Goal: Task Accomplishment & Management: Use online tool/utility

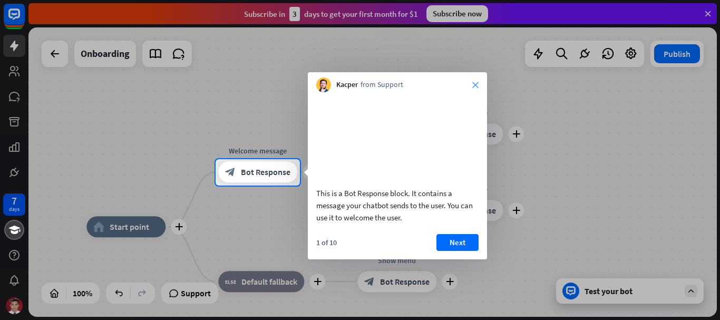
click at [477, 83] on icon "close" at bounding box center [475, 85] width 6 height 6
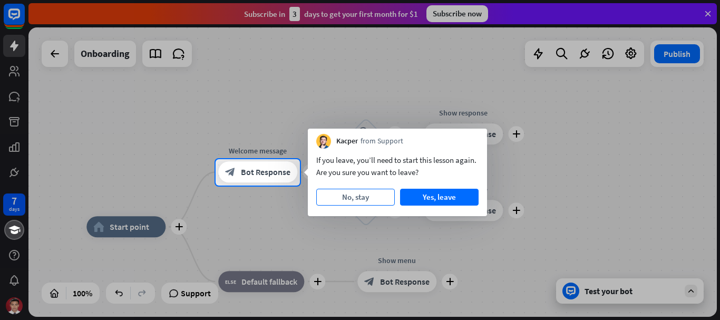
click at [364, 197] on button "No, stay" at bounding box center [355, 197] width 78 height 17
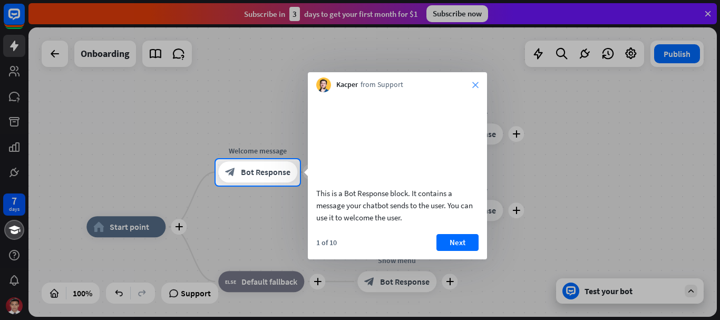
click at [477, 83] on icon "close" at bounding box center [475, 85] width 6 height 6
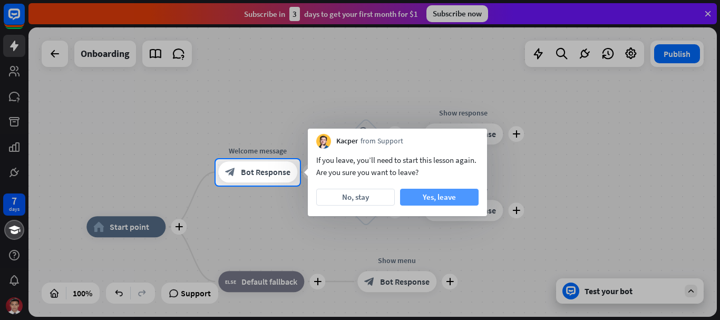
click at [437, 198] on button "Yes, leave" at bounding box center [439, 197] width 78 height 17
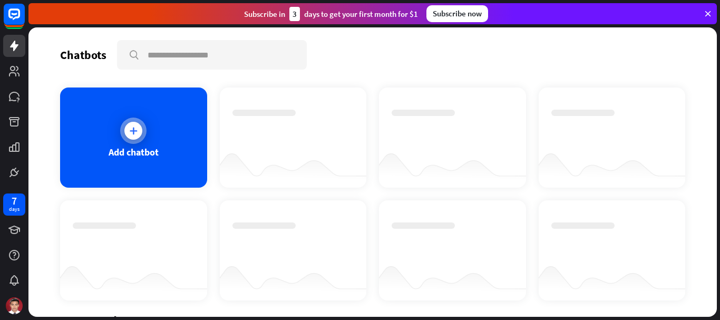
click at [162, 156] on div "Add chatbot" at bounding box center [133, 137] width 147 height 100
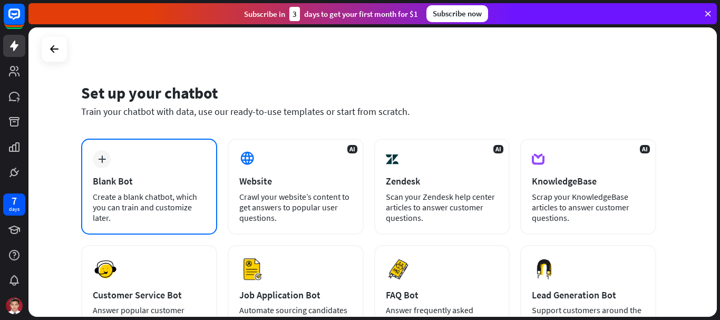
click at [167, 173] on div "plus Blank Bot Create a blank chatbot, which you can train and customize later." at bounding box center [149, 187] width 136 height 96
